Goal: Transaction & Acquisition: Purchase product/service

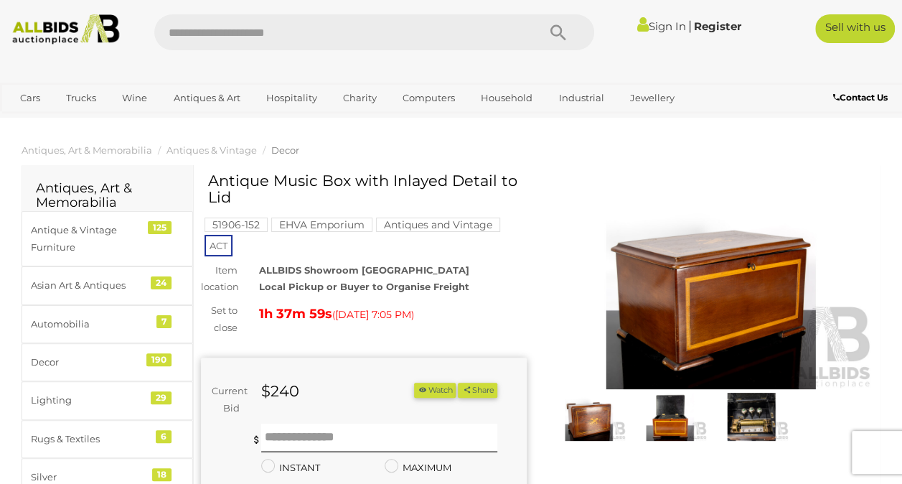
click at [755, 416] on img at bounding box center [751, 417] width 74 height 48
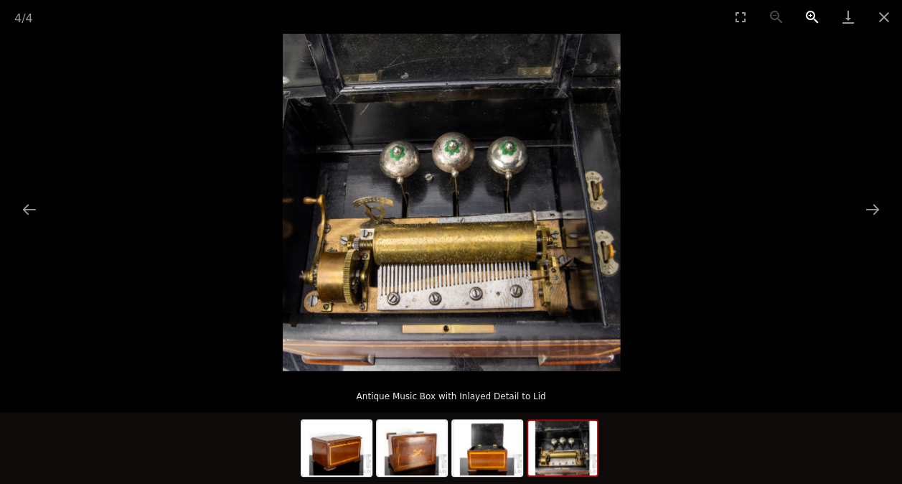
click at [810, 16] on button "Zoom in" at bounding box center [812, 17] width 36 height 34
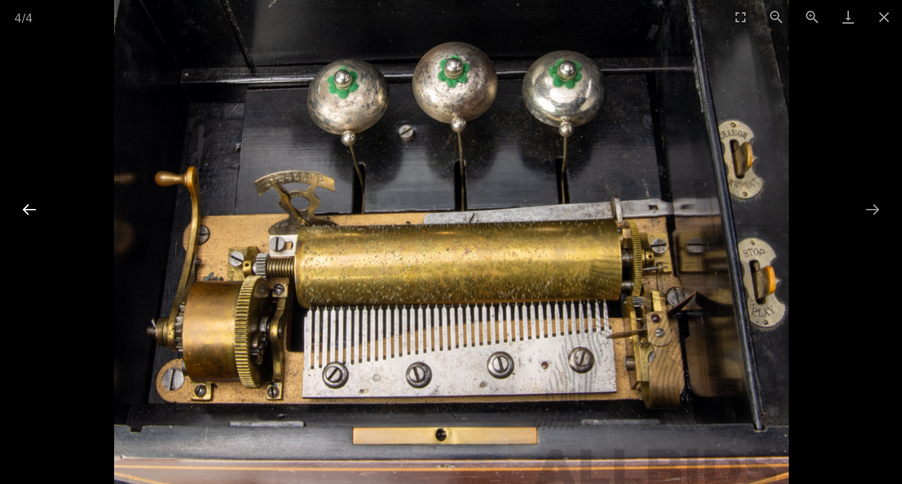
click at [34, 207] on button "Previous slide" at bounding box center [29, 209] width 30 height 28
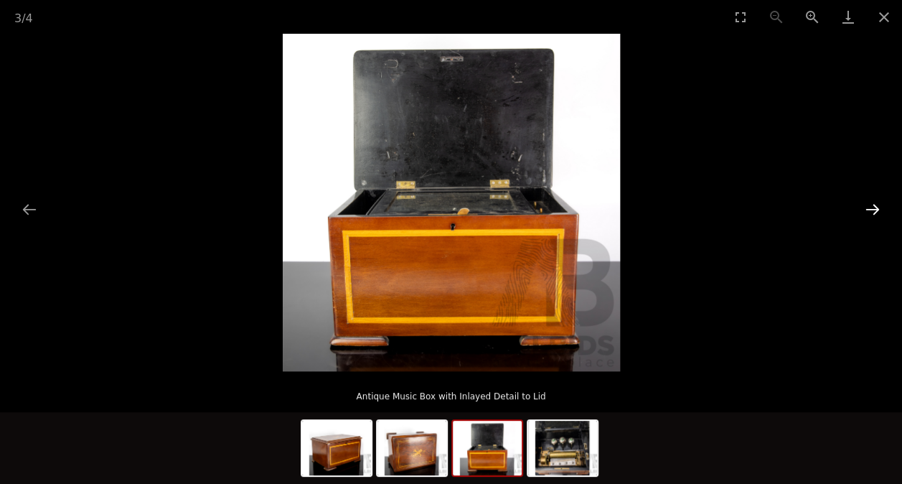
click at [877, 215] on button "Next slide" at bounding box center [873, 209] width 30 height 28
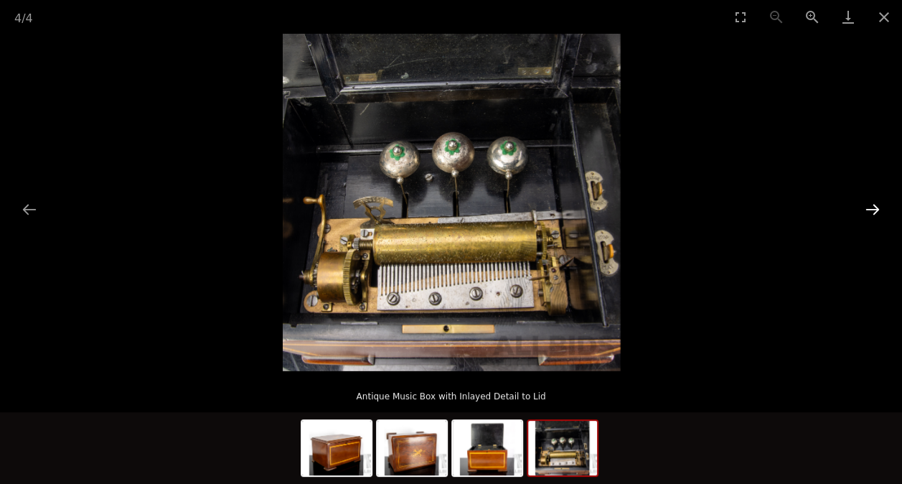
click at [878, 217] on button "Next slide" at bounding box center [873, 209] width 30 height 28
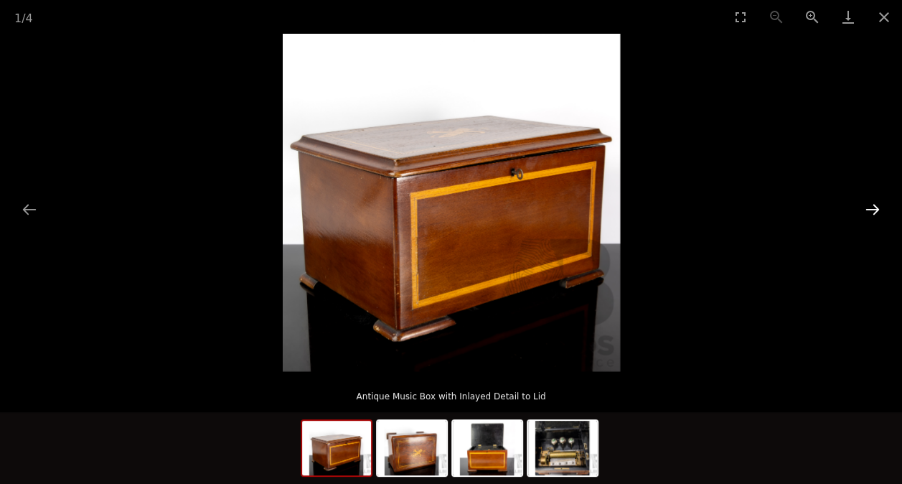
click at [886, 214] on button "Next slide" at bounding box center [873, 209] width 30 height 28
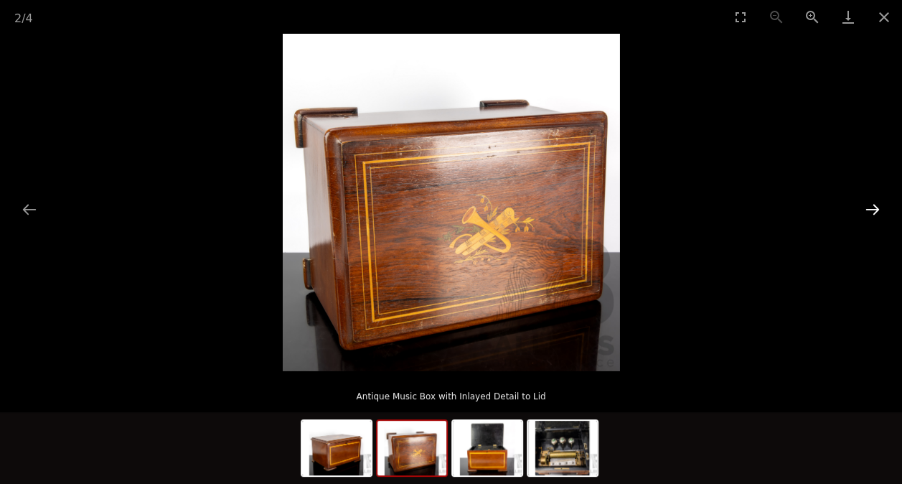
click at [887, 211] on button "Next slide" at bounding box center [873, 209] width 30 height 28
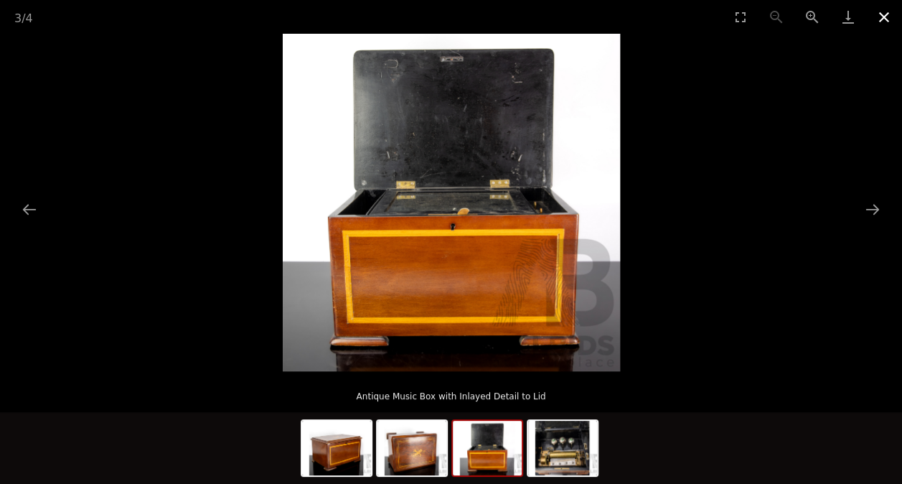
click at [881, 19] on button "Close gallery" at bounding box center [884, 17] width 36 height 34
